Goal: Task Accomplishment & Management: Complete application form

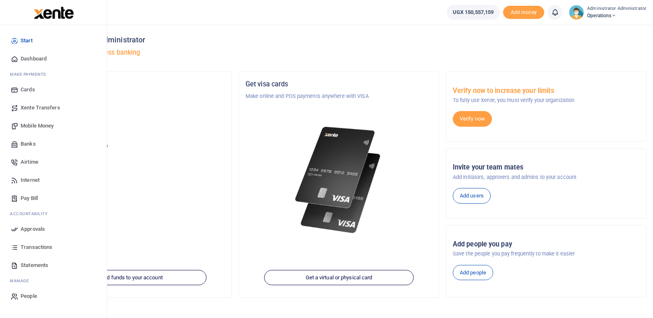
click at [28, 143] on span "Banks" at bounding box center [28, 144] width 15 height 8
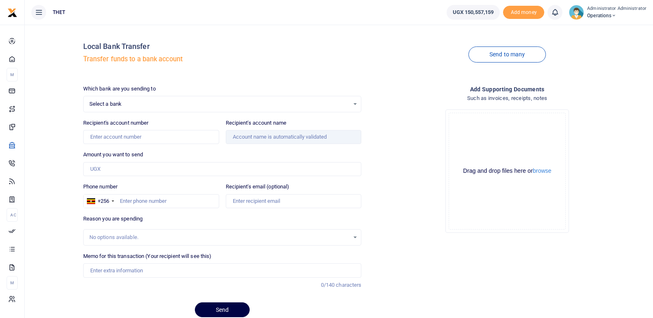
click at [430, 277] on div "Add supporting Documents Such as invoices, receipts, notes Drop your files here…" at bounding box center [507, 205] width 285 height 240
click at [466, 280] on div "Add supporting Documents Such as invoices, receipts, notes Drop your files here…" at bounding box center [507, 205] width 285 height 240
click at [355, 105] on div "Select a bank Select an option..." at bounding box center [223, 104] width 278 height 9
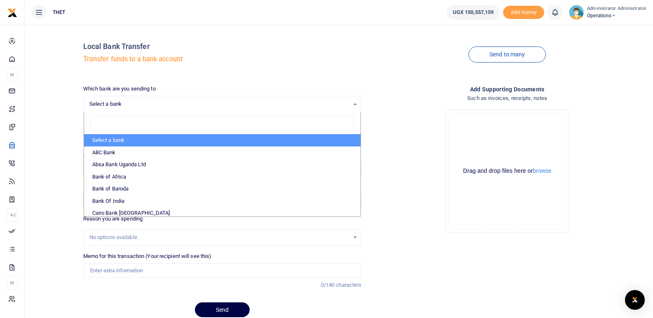
click at [148, 122] on input "search" at bounding box center [222, 123] width 264 height 15
click at [394, 119] on div "Drop your files here Drag and drop files here or browse Powered by Uppy" at bounding box center [507, 171] width 278 height 137
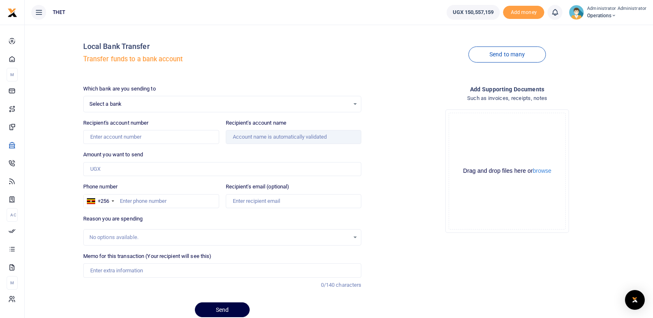
click at [356, 105] on div "Select a bank Select an option..." at bounding box center [223, 104] width 278 height 9
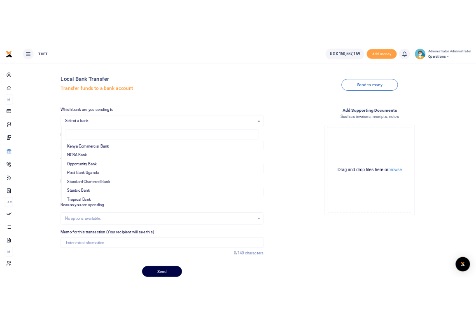
scroll to position [225, 0]
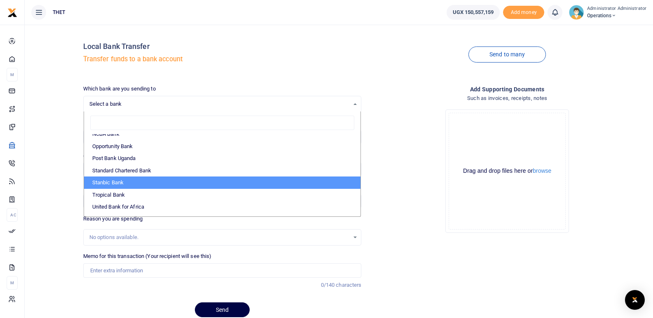
click at [178, 180] on li "Stanbic Bank" at bounding box center [222, 183] width 277 height 12
select select "STANBIC"
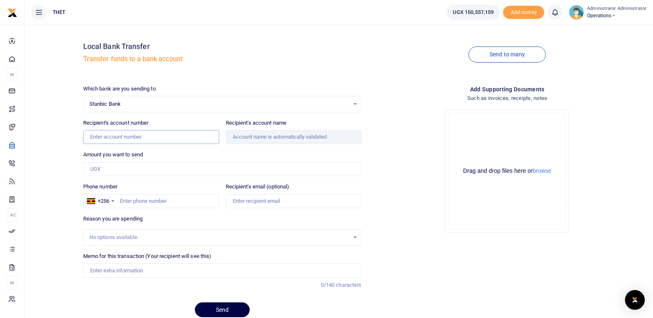
click at [162, 136] on input "Recipient's account number" at bounding box center [151, 137] width 136 height 14
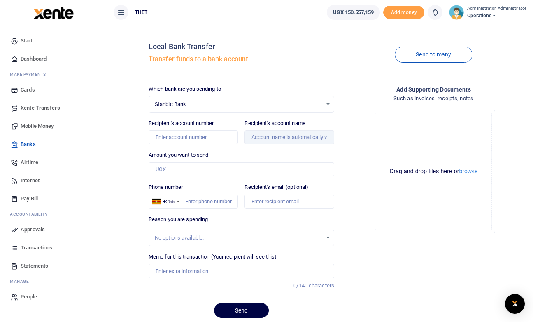
click at [435, 280] on div "Add supporting Documents Such as invoices, receipts, notes Drop your files here…" at bounding box center [434, 205] width 192 height 240
click at [161, 138] on input "Recipient's account number" at bounding box center [194, 137] width 90 height 14
click at [170, 136] on input "Recipient's account number" at bounding box center [194, 137] width 90 height 14
click at [164, 136] on input "Recipient's account number" at bounding box center [194, 137] width 90 height 14
click at [361, 82] on div "Local Bank Transfer Transfer funds to a bank account Send to many Which bank ar…" at bounding box center [337, 177] width 385 height 293
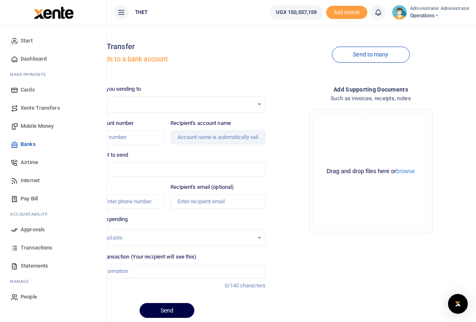
click at [24, 142] on span "Banks" at bounding box center [28, 144] width 15 height 8
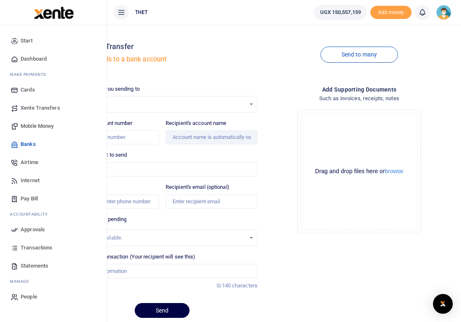
click at [32, 143] on span "Banks" at bounding box center [28, 144] width 15 height 8
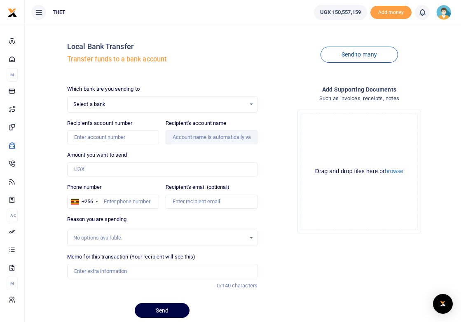
click at [99, 105] on span "Select a bank" at bounding box center [159, 104] width 172 height 8
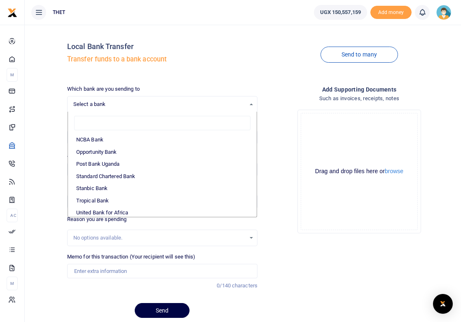
scroll to position [241, 0]
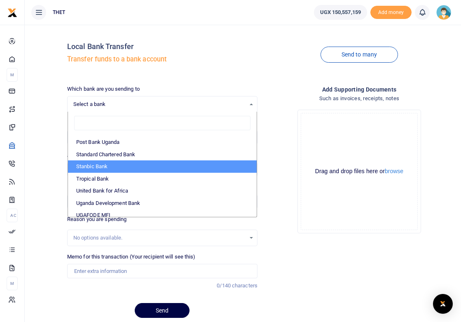
click at [119, 164] on li "Stanbic Bank" at bounding box center [162, 166] width 189 height 12
select select "STANBIC"
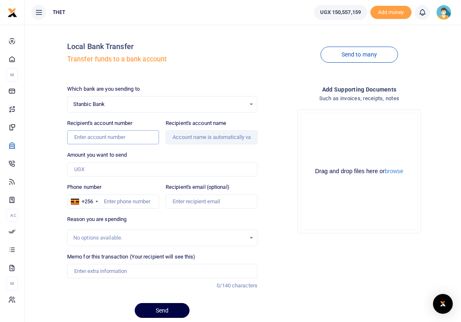
click at [81, 137] on input "Recipient's account number" at bounding box center [113, 137] width 92 height 14
type input "9030026811057"
click at [155, 152] on div "Amount you want to send Amount is required." at bounding box center [162, 164] width 190 height 26
type input "Bro's Media Company Limited"
click at [97, 167] on input "Amount you want to send" at bounding box center [162, 169] width 190 height 14
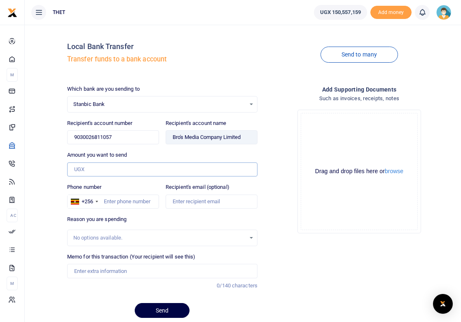
click at [89, 166] on input "Amount you want to send" at bounding box center [162, 169] width 190 height 14
type input "5,000,000"
click at [279, 194] on div "Drop your files here Drag and drop files here or browse Powered by Uppy" at bounding box center [359, 171] width 190 height 137
click at [120, 201] on input "Phone number" at bounding box center [113, 201] width 92 height 14
click at [157, 217] on div "Reason you are spending No options available." at bounding box center [162, 230] width 190 height 31
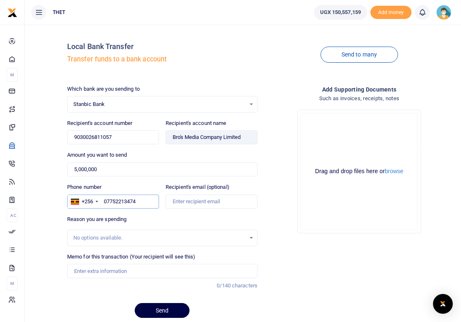
click at [122, 202] on input "07752213474" at bounding box center [113, 201] width 92 height 14
type input "0775213474"
click at [148, 271] on input "Memo for this transaction (Your recipient will see this)" at bounding box center [162, 271] width 190 height 14
type input "Stationery for CHW trainings in 14 districts"
click at [325, 281] on div "Add supporting Documents Such as invoices, receipts, notes Drop your files here…" at bounding box center [359, 205] width 197 height 240
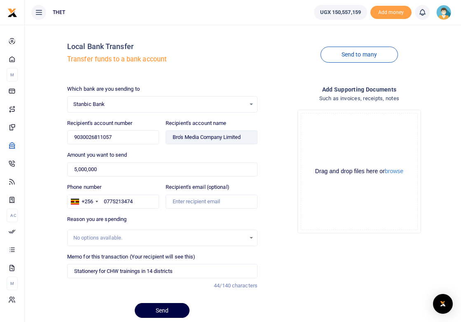
scroll to position [30, 0]
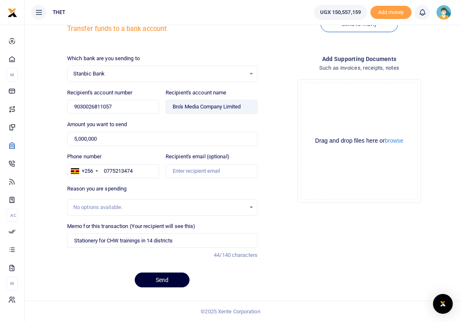
click at [162, 282] on button "Send" at bounding box center [162, 279] width 55 height 15
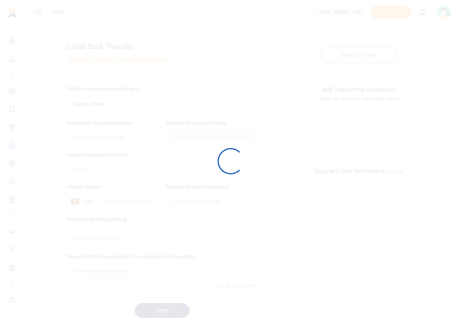
scroll to position [30, 0]
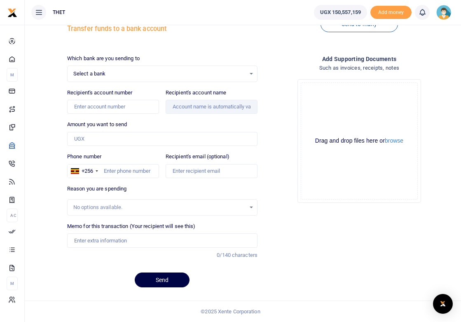
click at [251, 73] on div "Select a bank Select an option..." at bounding box center [162, 73] width 189 height 9
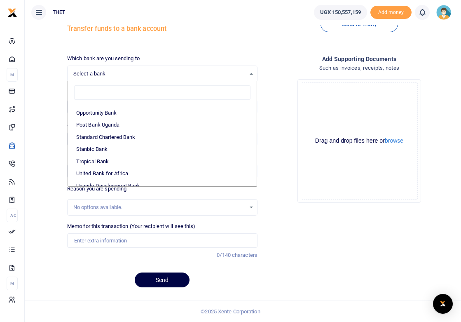
scroll to position [236, 0]
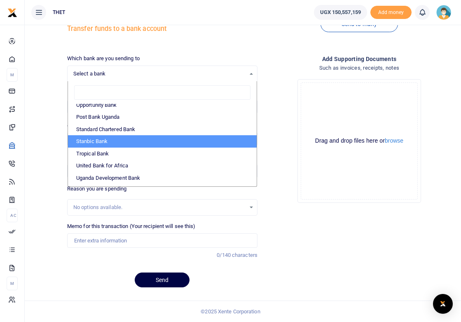
click at [125, 140] on li "Stanbic Bank" at bounding box center [162, 141] width 189 height 12
select select "STANBIC"
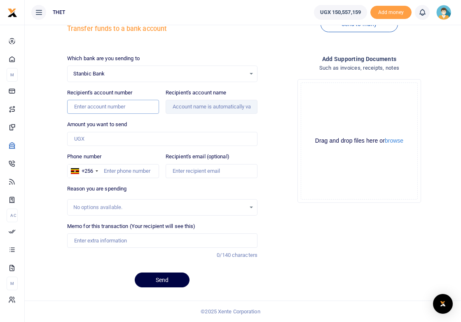
click at [111, 108] on input "Recipient's account number" at bounding box center [113, 107] width 92 height 14
click at [79, 107] on input "Recipient's account number" at bounding box center [113, 107] width 92 height 14
type input "9030026811057"
click at [186, 126] on div "Amount you want to send Amount is required." at bounding box center [162, 133] width 190 height 26
type input "Bro's Media Company Limited"
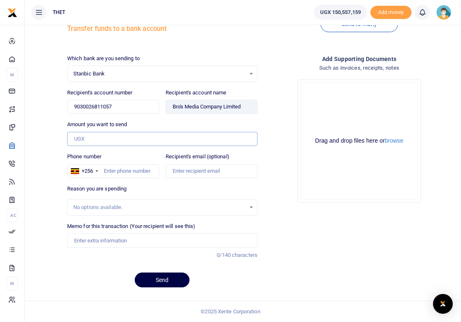
click at [97, 143] on input "Amount you want to send" at bounding box center [162, 139] width 190 height 14
click at [83, 139] on input "Amount you want to send" at bounding box center [162, 139] width 190 height 14
type input "1,692,616"
click at [277, 187] on div "Drop your files here Drag and drop files here or browse Powered by Uppy" at bounding box center [359, 140] width 190 height 137
click at [122, 170] on input "Phone number" at bounding box center [113, 171] width 92 height 14
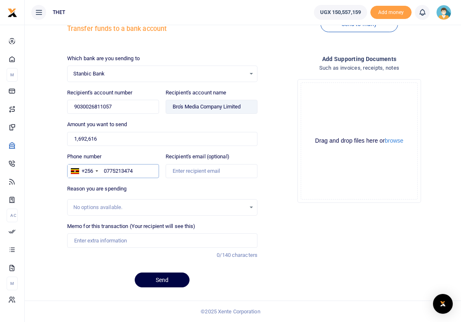
type input "0775213474"
click at [261, 187] on div "Add supporting Documents Such as invoices, receipts, notes Drop your files here…" at bounding box center [359, 174] width 197 height 240
click at [123, 238] on input "Memo for this transaction (Your recipient will see this)" at bounding box center [162, 240] width 190 height 14
type input "Stationery for CHW trainings in 14 districts"
click at [160, 279] on button "Send" at bounding box center [162, 279] width 55 height 15
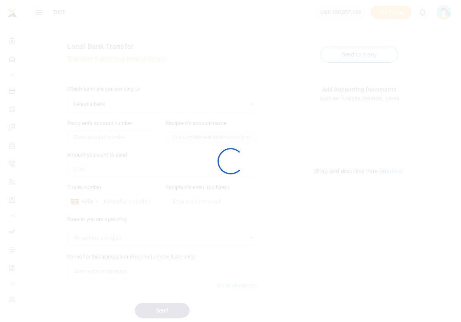
scroll to position [30, 0]
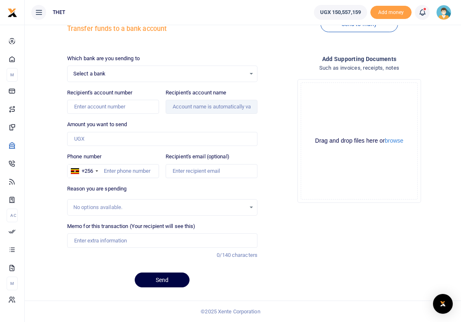
click at [418, 11] on icon at bounding box center [422, 12] width 8 height 9
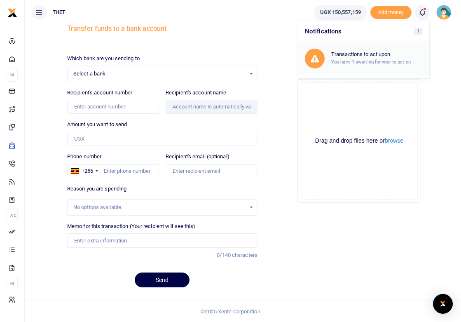
click at [331, 61] on small "You have 1 awaiting for your to act on" at bounding box center [370, 62] width 79 height 6
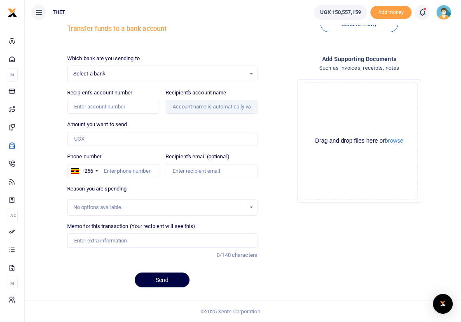
click at [418, 11] on icon at bounding box center [422, 12] width 8 height 9
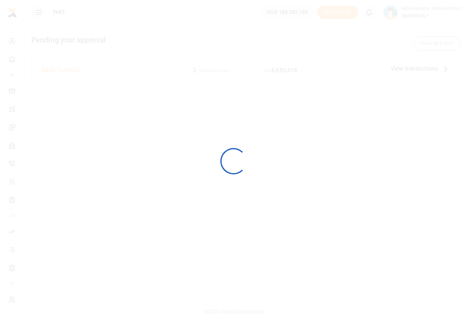
click at [304, 57] on div at bounding box center [233, 161] width 467 height 322
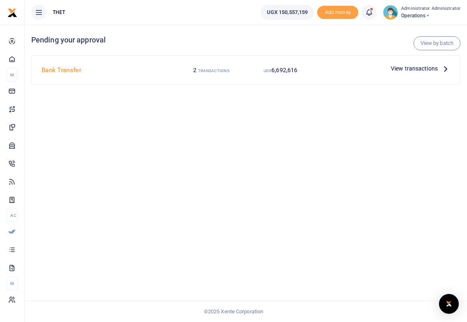
click at [445, 68] on icon at bounding box center [445, 68] width 9 height 9
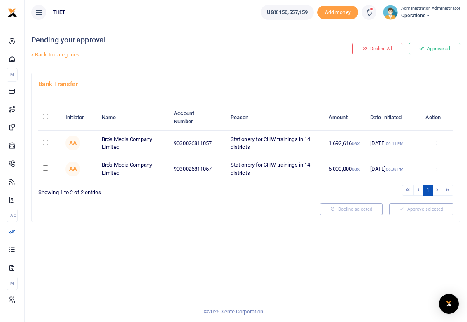
click at [44, 140] on input "checkbox" at bounding box center [45, 142] width 5 height 5
checkbox input "true"
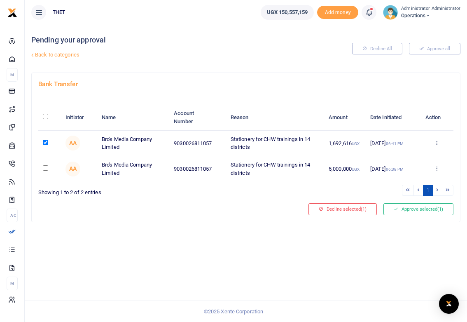
click at [44, 166] on input "checkbox" at bounding box center [45, 167] width 5 height 5
checkbox input "true"
click at [411, 207] on button "Approve selected (2)" at bounding box center [418, 209] width 70 height 12
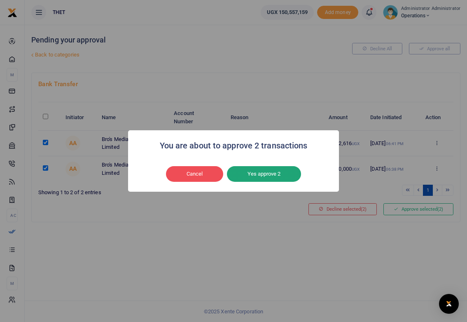
click at [252, 172] on button "Yes approve 2" at bounding box center [264, 174] width 74 height 16
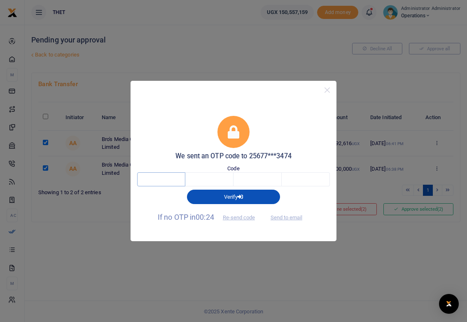
click at [175, 180] on input "text" at bounding box center [161, 179] width 48 height 14
type input "6"
type input "7"
type input "9"
type input "7"
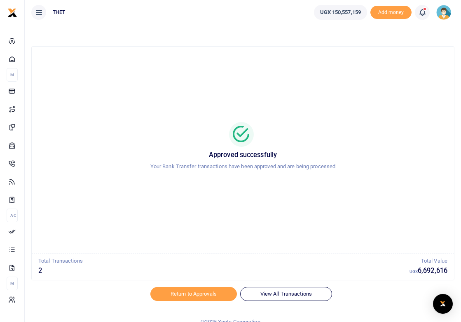
click at [418, 12] on icon at bounding box center [422, 12] width 8 height 9
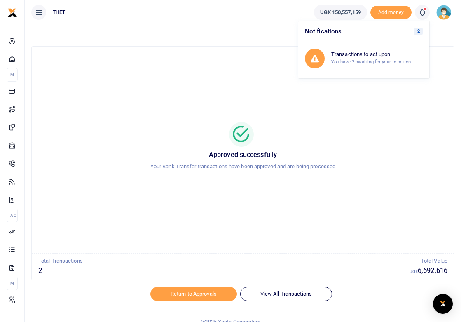
click at [381, 136] on div at bounding box center [243, 134] width 402 height 25
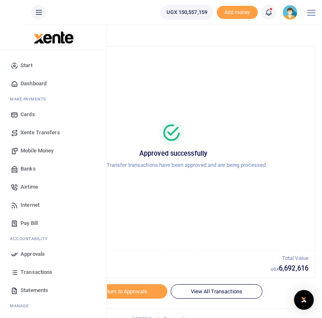
click at [28, 167] on span "Banks" at bounding box center [28, 169] width 15 height 8
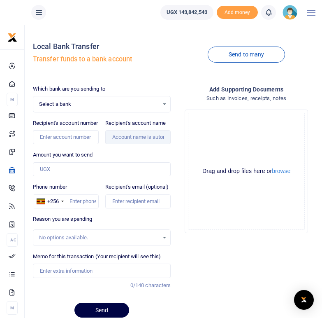
click at [165, 103] on div "Select a bank Select an option..." at bounding box center [102, 104] width 138 height 9
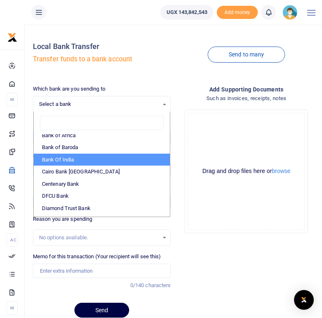
scroll to position [49, 0]
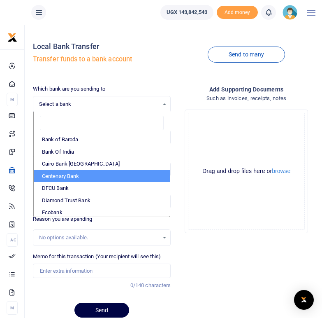
click at [70, 173] on li "Centenary Bank" at bounding box center [102, 176] width 137 height 12
select select "CENT"
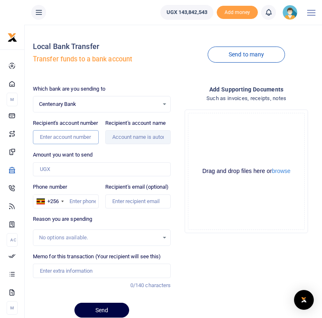
click at [47, 144] on input "Recipient's account number" at bounding box center [66, 137] width 66 height 14
paste input "3100007386"
type input "3100007386"
click at [113, 159] on div "Amount you want to send Amount is required." at bounding box center [102, 164] width 138 height 26
type input "Impala Car Hire Services"
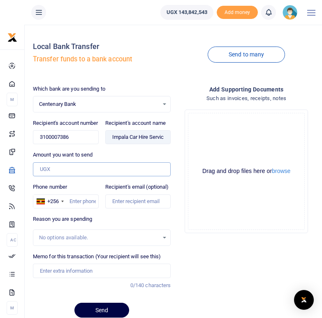
click at [74, 176] on input "Amount you want to send" at bounding box center [102, 169] width 138 height 14
click at [63, 176] on input "Amount you want to send" at bounding box center [102, 169] width 138 height 14
type input "7,567,000"
click at [202, 251] on div "Add supporting Documents Such as invoices, receipts, notes Drop your files here…" at bounding box center [246, 205] width 145 height 240
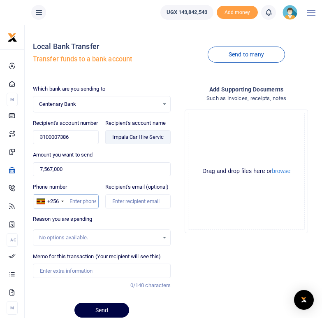
click at [73, 208] on input "Phone number" at bounding box center [66, 201] width 66 height 14
type input "0775213474"
click at [86, 278] on input "Memo for this transaction (Your recipient will see this)" at bounding box center [102, 271] width 138 height 14
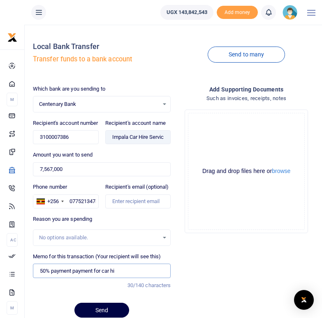
type input "50% payment payment for car hi"
click at [52, 176] on input "7,567,000" at bounding box center [102, 169] width 138 height 14
type input "5,000,000"
click at [202, 252] on div "Add supporting Documents Such as invoices, receipts, notes Drop your files here…" at bounding box center [246, 205] width 145 height 240
click at [121, 278] on input "50% payment payment for car hi" at bounding box center [102, 271] width 138 height 14
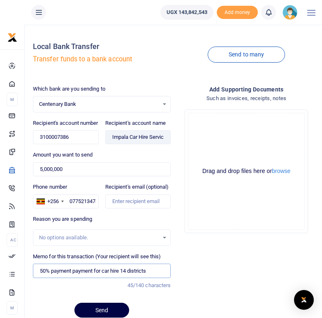
click at [94, 277] on input "50% payment payment for car hire 14 districts" at bounding box center [102, 271] width 138 height 14
click at [132, 278] on input "50% payment for car hire 14 districts" at bounding box center [102, 271] width 138 height 14
click at [223, 283] on div "Add supporting Documents Such as invoices, receipts, notes Drop your files here…" at bounding box center [246, 205] width 145 height 240
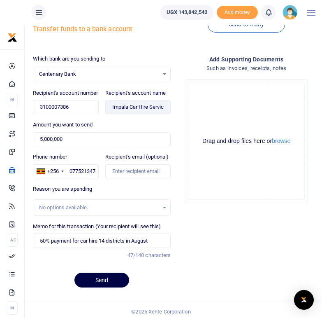
scroll to position [33, 0]
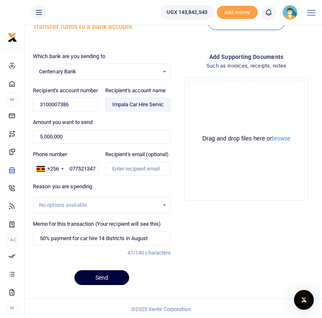
click at [106, 283] on button "Send" at bounding box center [102, 277] width 55 height 15
click at [50, 245] on input "50% payment for car hire 14 districts in August" at bounding box center [102, 238] width 138 height 14
type input "50 percent payment for car hire 14 districts in August"
click at [107, 285] on button "Send" at bounding box center [102, 277] width 55 height 15
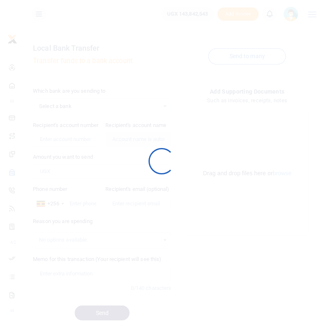
scroll to position [33, 0]
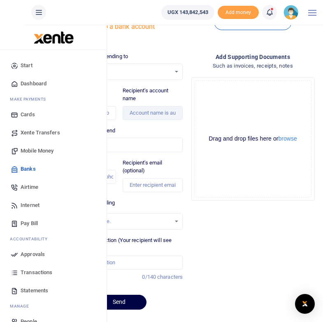
click at [33, 169] on span "Banks" at bounding box center [28, 169] width 15 height 8
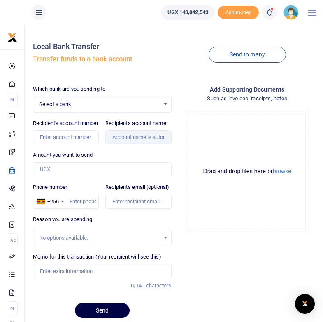
click at [169, 104] on div "Select a bank Select an option..." at bounding box center [102, 104] width 138 height 9
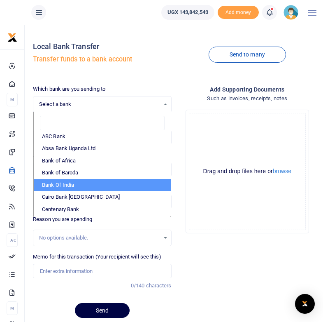
scroll to position [33, 0]
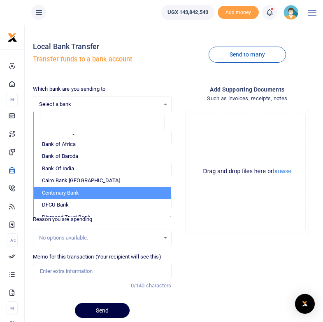
click at [54, 194] on li "Centenary Bank" at bounding box center [102, 193] width 137 height 12
select select "CENT"
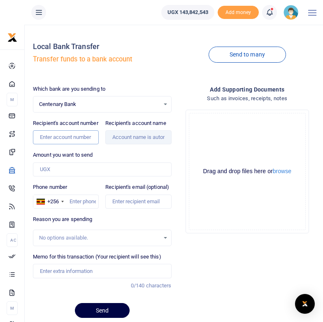
paste input "3100007386"
type input "3100007386"
click at [122, 159] on div "Amount you want to send Amount is required." at bounding box center [102, 164] width 138 height 26
click at [66, 176] on input "Amount you want to send" at bounding box center [102, 169] width 138 height 14
type input "Impala Car Hire Services"
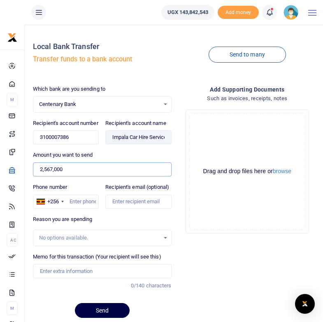
type input "2,567,000"
click at [208, 249] on div "Add supporting Documents Such as invoices, receipts, notes Drop your files here…" at bounding box center [247, 205] width 145 height 240
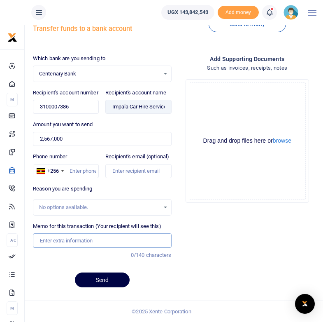
click at [57, 239] on input "Memo for this transaction (Your recipient will see this)" at bounding box center [102, 240] width 138 height 14
type input "Balance 54 percent car hire 14 district August 2025"
click at [236, 250] on div "Add supporting Documents Such as invoices, receipts, notes Drop your files here…" at bounding box center [247, 174] width 145 height 240
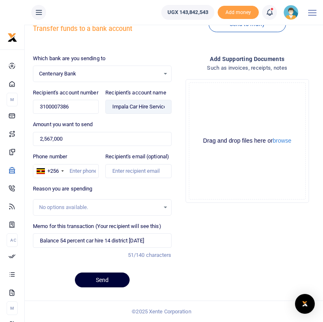
click at [108, 280] on button "Send" at bounding box center [102, 279] width 55 height 15
click at [73, 173] on input "Phone number" at bounding box center [66, 171] width 66 height 14
type input "0775213474"
click at [233, 229] on div "Add supporting Documents Such as invoices, receipts, notes Drop your files here…" at bounding box center [247, 174] width 145 height 240
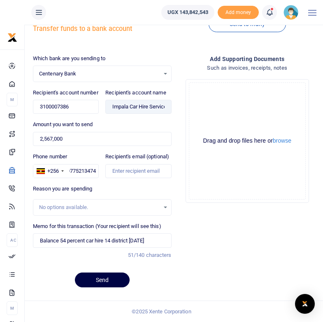
scroll to position [0, 0]
click at [103, 280] on button "Send" at bounding box center [102, 279] width 55 height 15
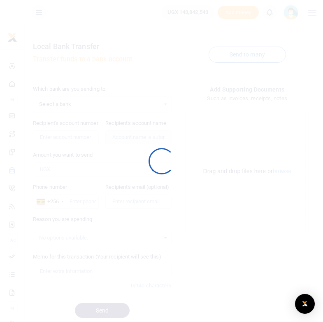
scroll to position [39, 0]
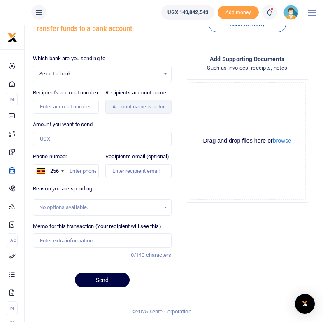
click at [267, 12] on icon at bounding box center [270, 12] width 8 height 9
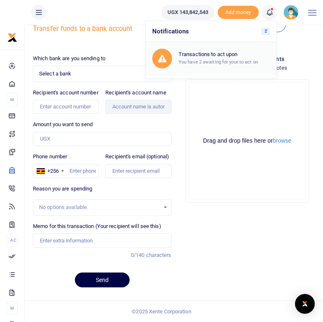
click at [218, 60] on small "You have 2 awaiting for your to act on" at bounding box center [218, 62] width 79 height 6
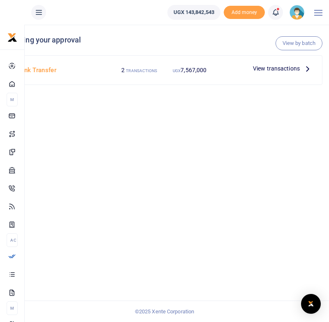
click at [310, 69] on icon at bounding box center [308, 68] width 9 height 9
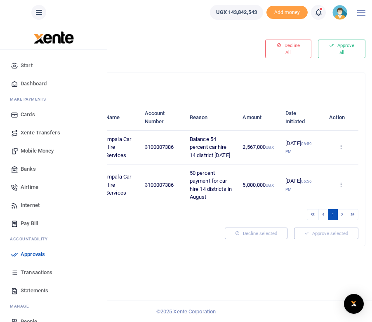
click at [194, 84] on h4 "Bank Transfer" at bounding box center [198, 83] width 320 height 9
click at [329, 50] on button "Approve all" at bounding box center [341, 49] width 47 height 19
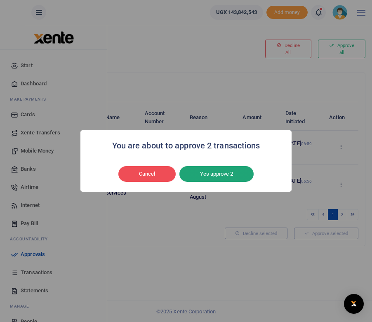
click at [214, 175] on button "Yes approve 2" at bounding box center [216, 174] width 74 height 16
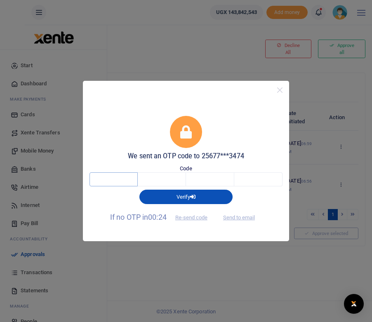
click at [124, 179] on input "text" at bounding box center [113, 179] width 48 height 14
type input "7"
type input "8"
type input "1"
type input "0"
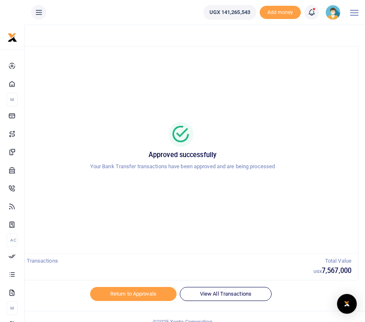
click at [276, 116] on div "Approved successfully Your Bank Transfer transactions have been approved and ar…" at bounding box center [183, 149] width 332 height 193
